Goal: Transaction & Acquisition: Download file/media

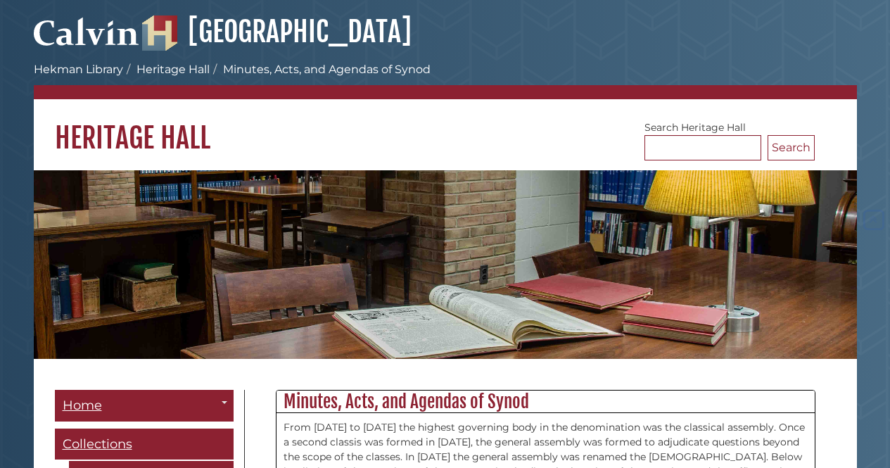
scroll to position [17376, 0]
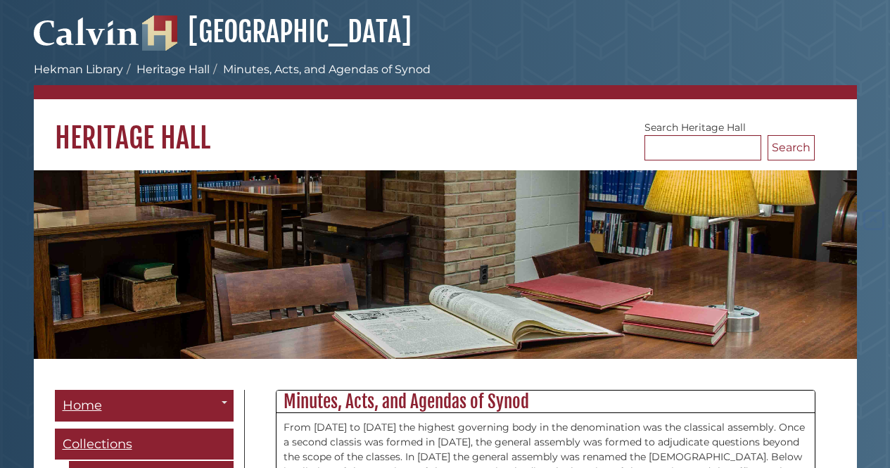
scroll to position [17376, 0]
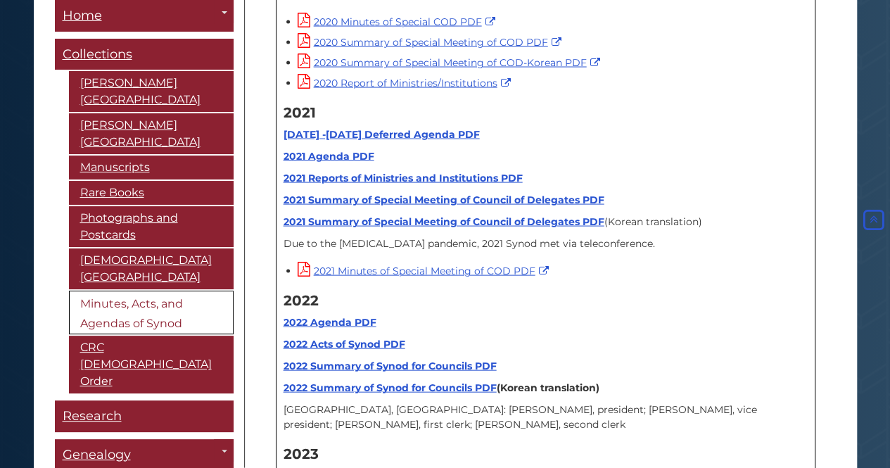
click at [303, 467] on strong "2023 Agenda PDF" at bounding box center [330, 475] width 93 height 13
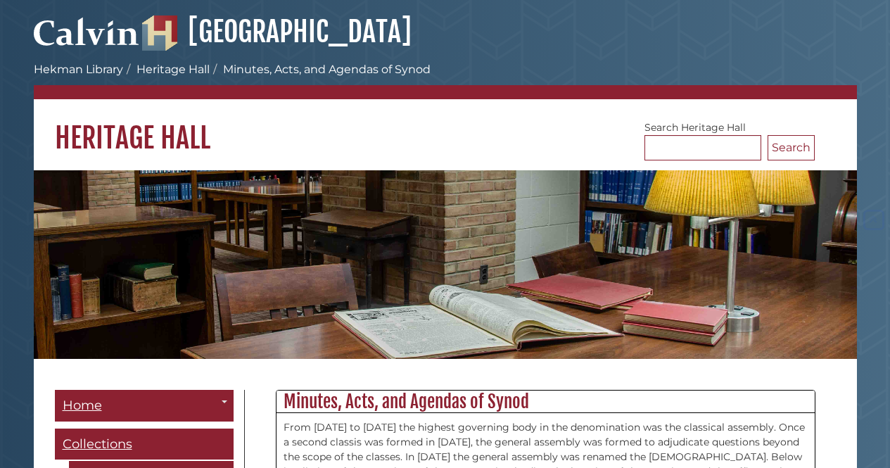
scroll to position [17376, 0]
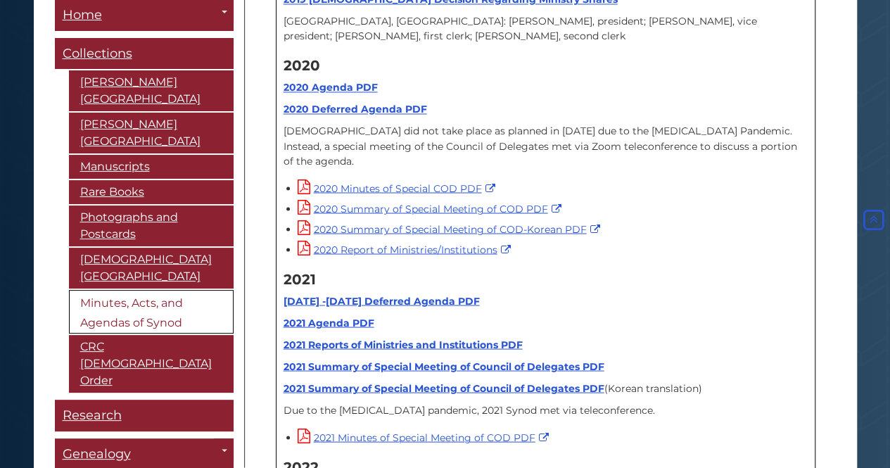
scroll to position [17094, 0]
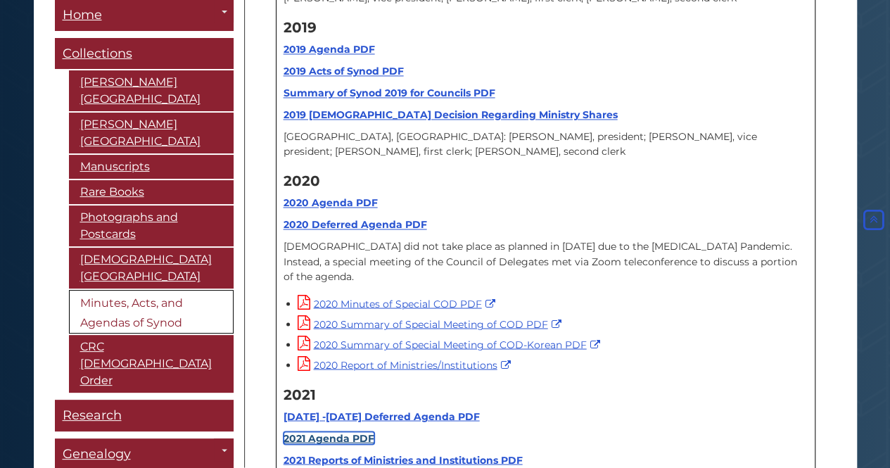
click at [352, 431] on link "2021 Agenda PDF" at bounding box center [329, 437] width 91 height 13
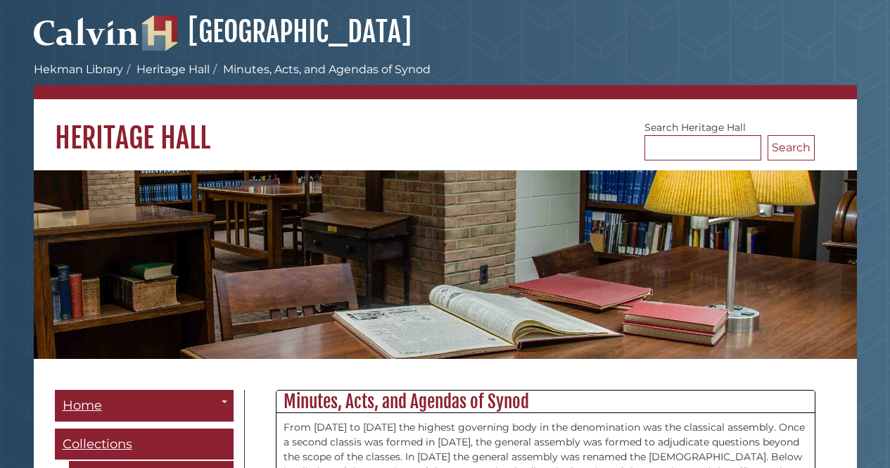
scroll to position [17094, 0]
